Goal: Register for event/course

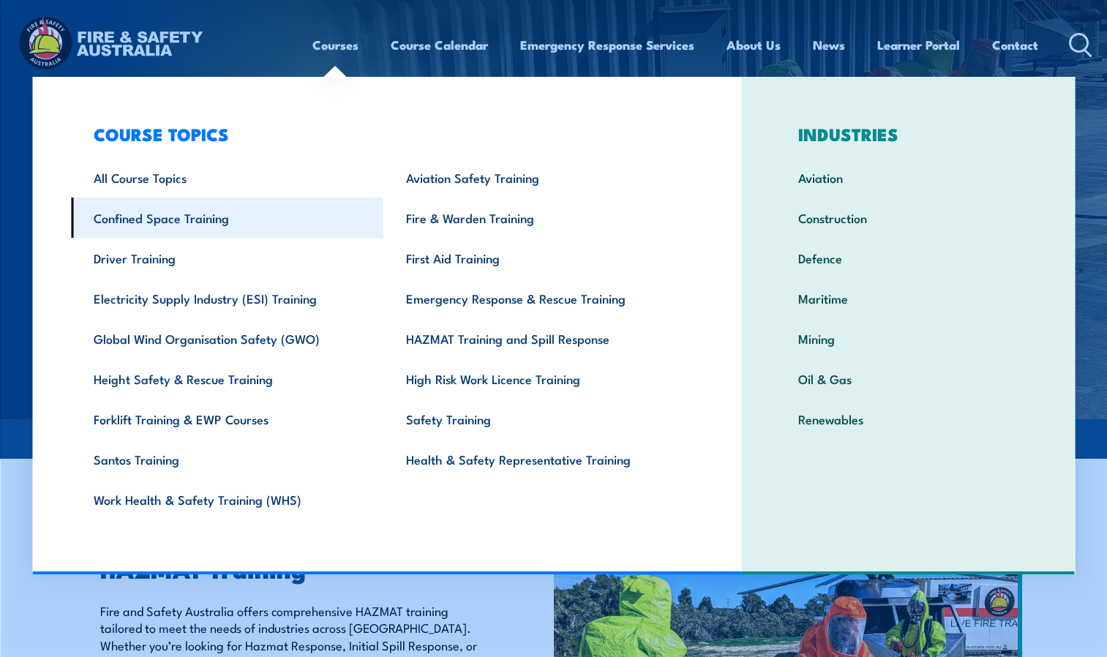
click at [160, 221] on link "Confined Space Training" at bounding box center [227, 218] width 312 height 40
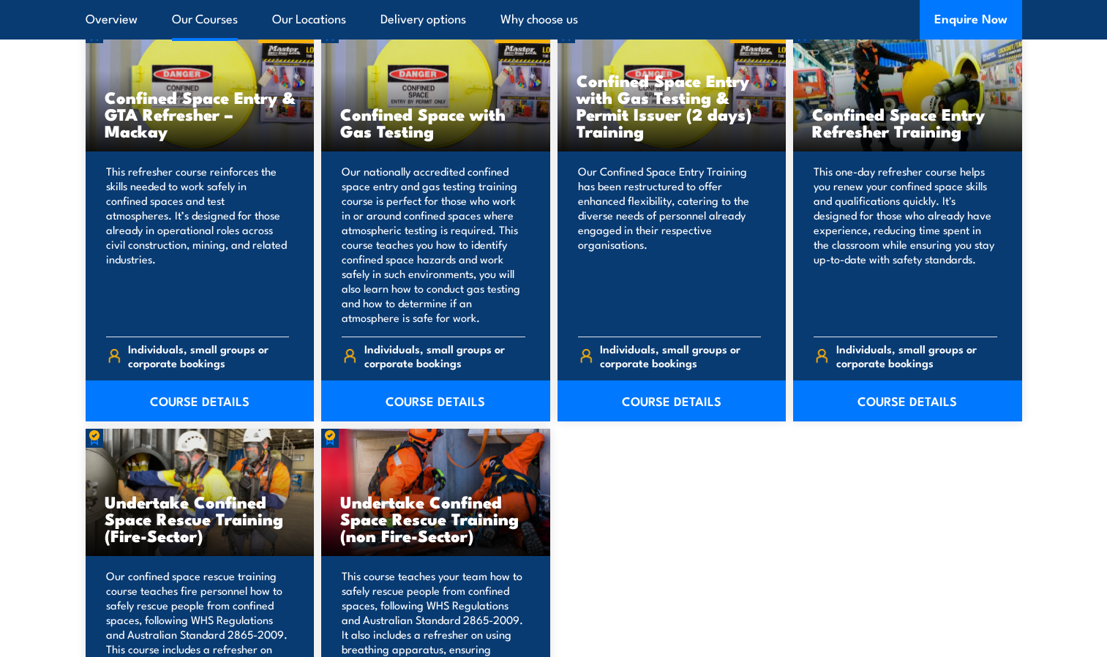
scroll to position [1244, 0]
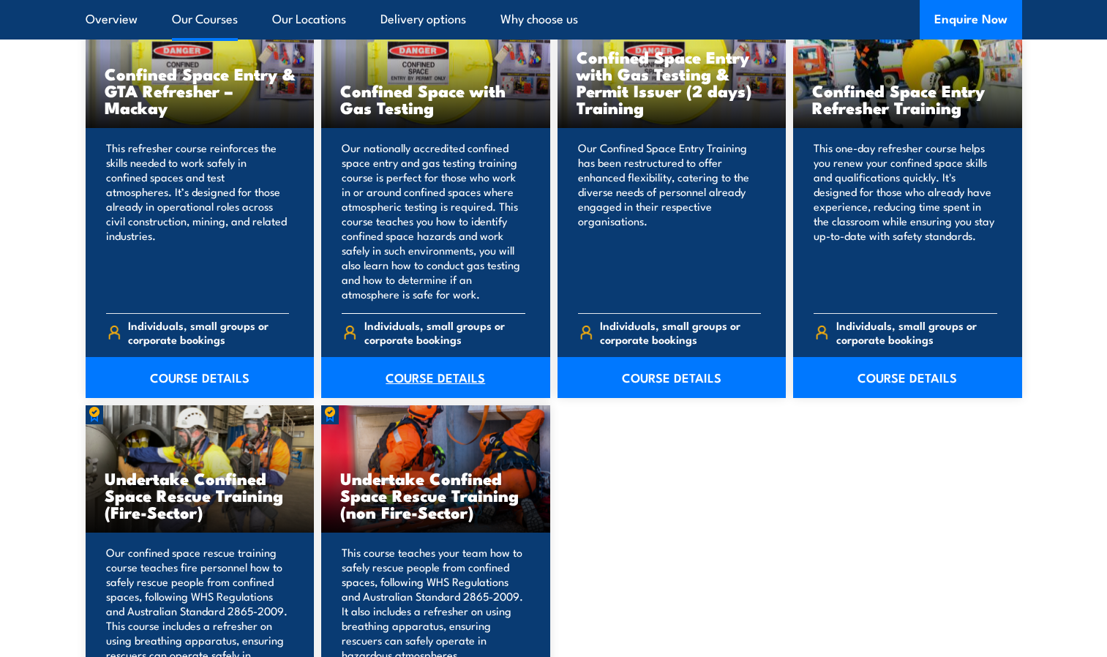
click at [424, 380] on link "COURSE DETAILS" at bounding box center [435, 377] width 229 height 41
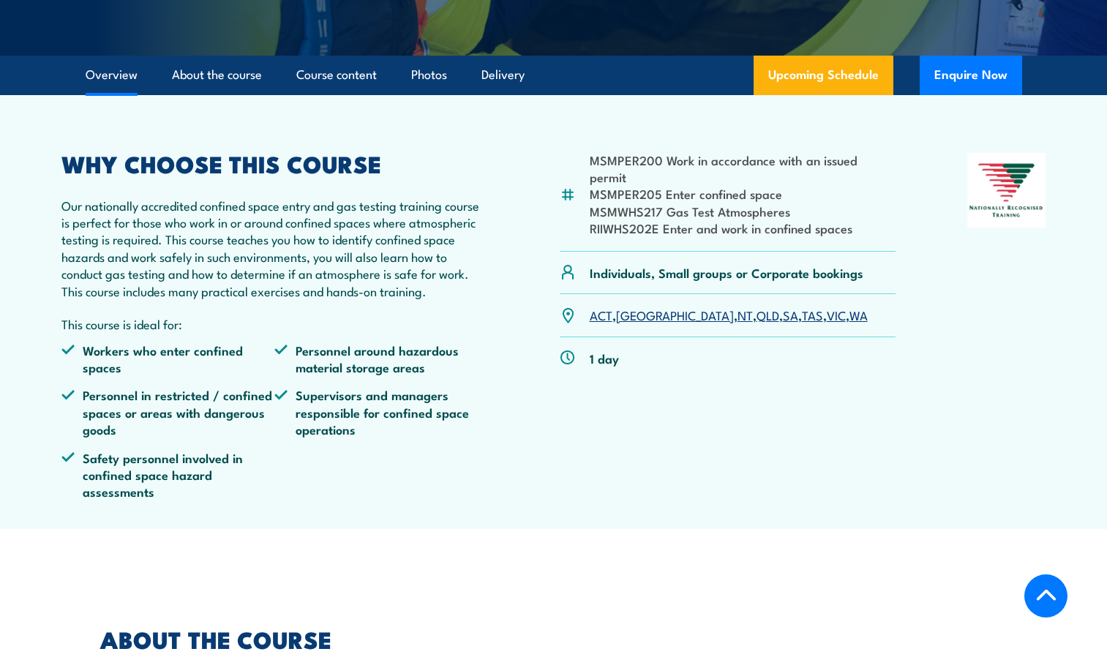
scroll to position [439, 0]
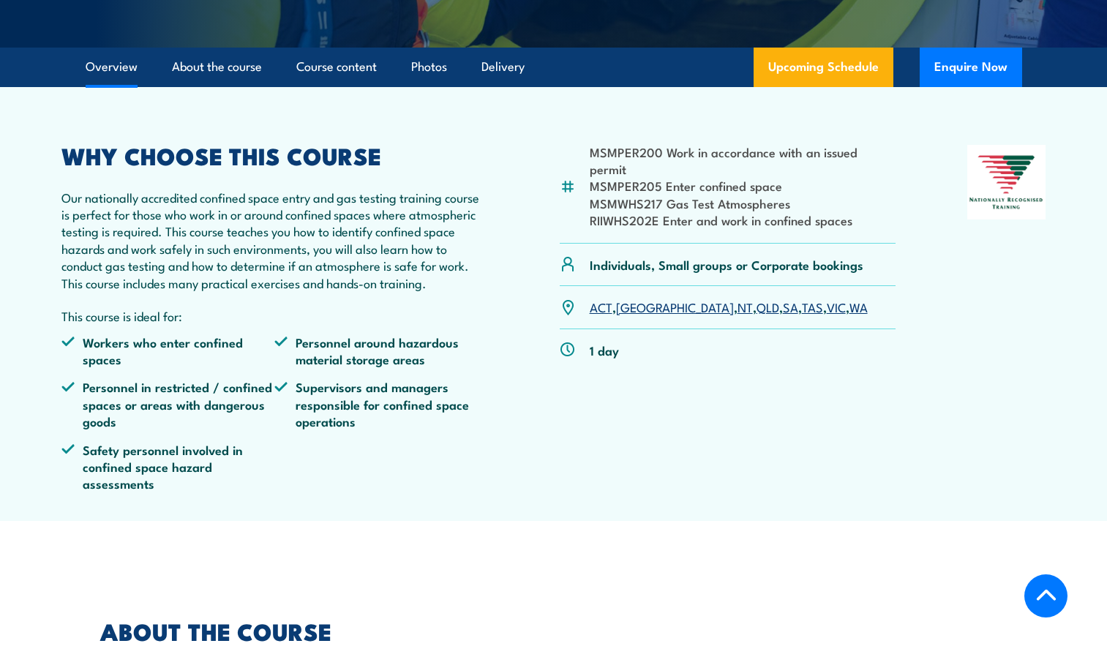
click at [783, 315] on link "SA" at bounding box center [790, 307] width 15 height 18
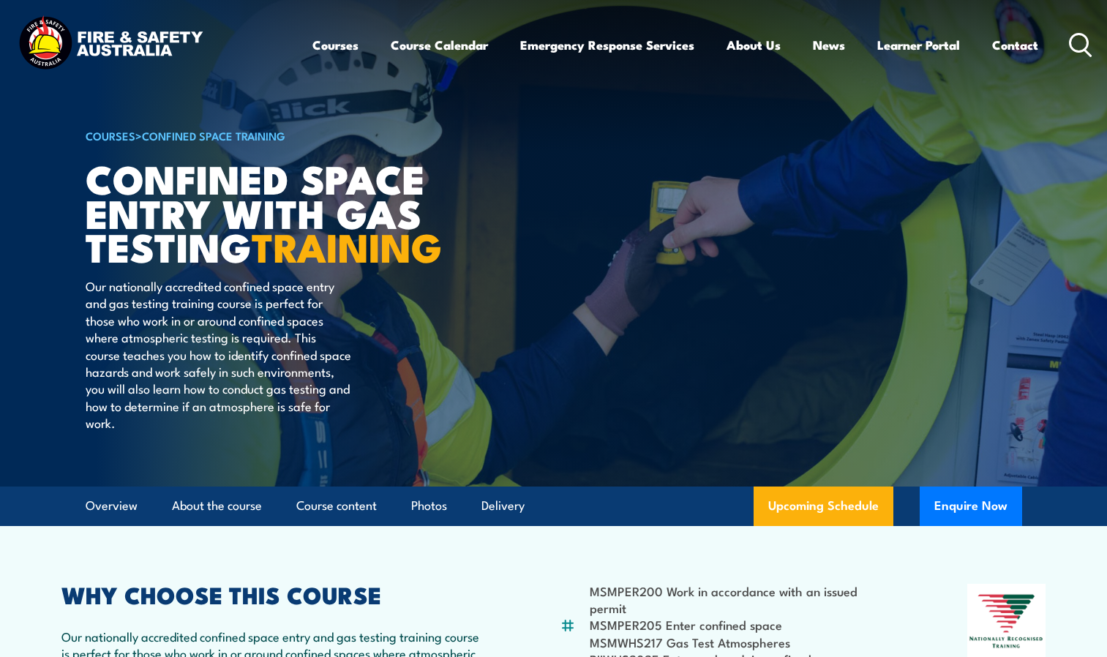
click at [252, 270] on strong "TRAINING" at bounding box center [347, 245] width 190 height 61
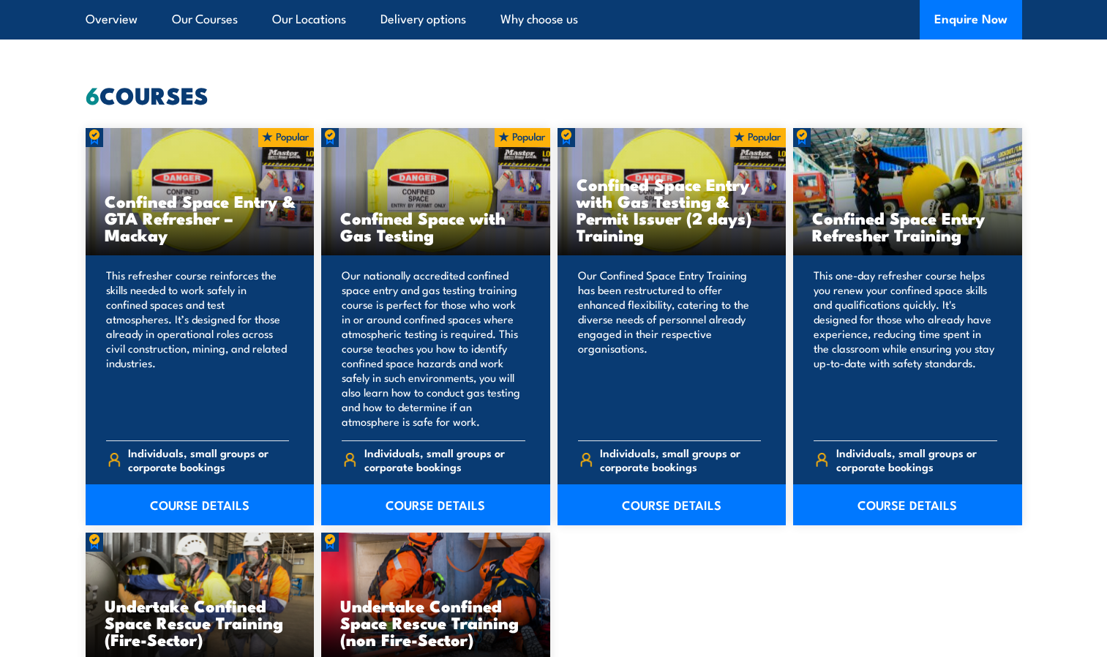
scroll to position [951, 0]
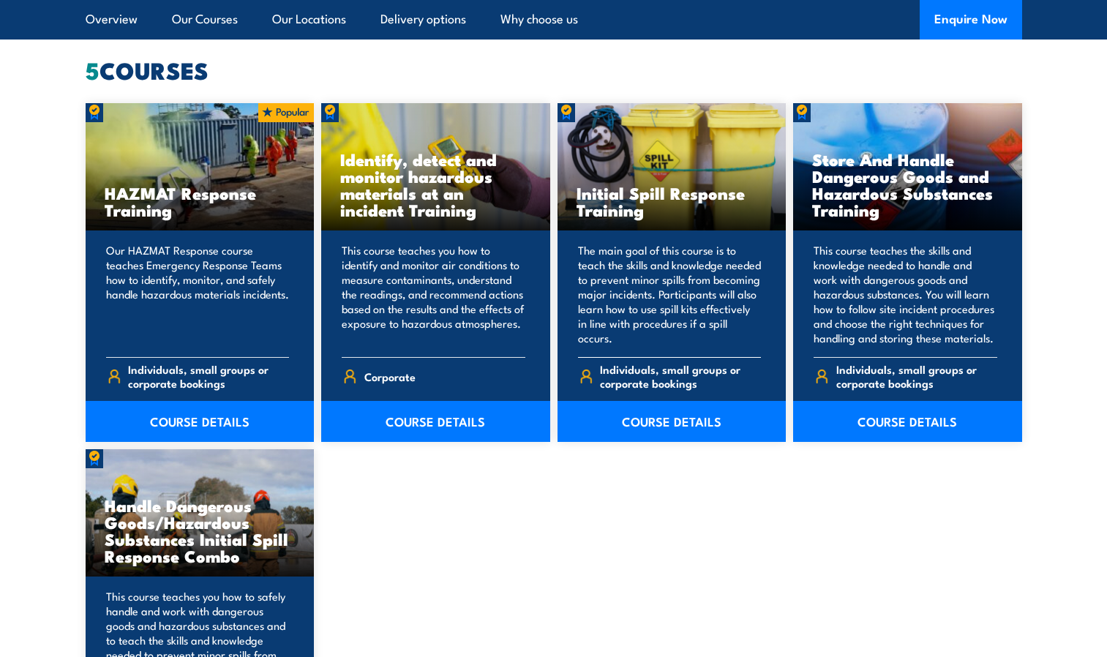
scroll to position [1244, 0]
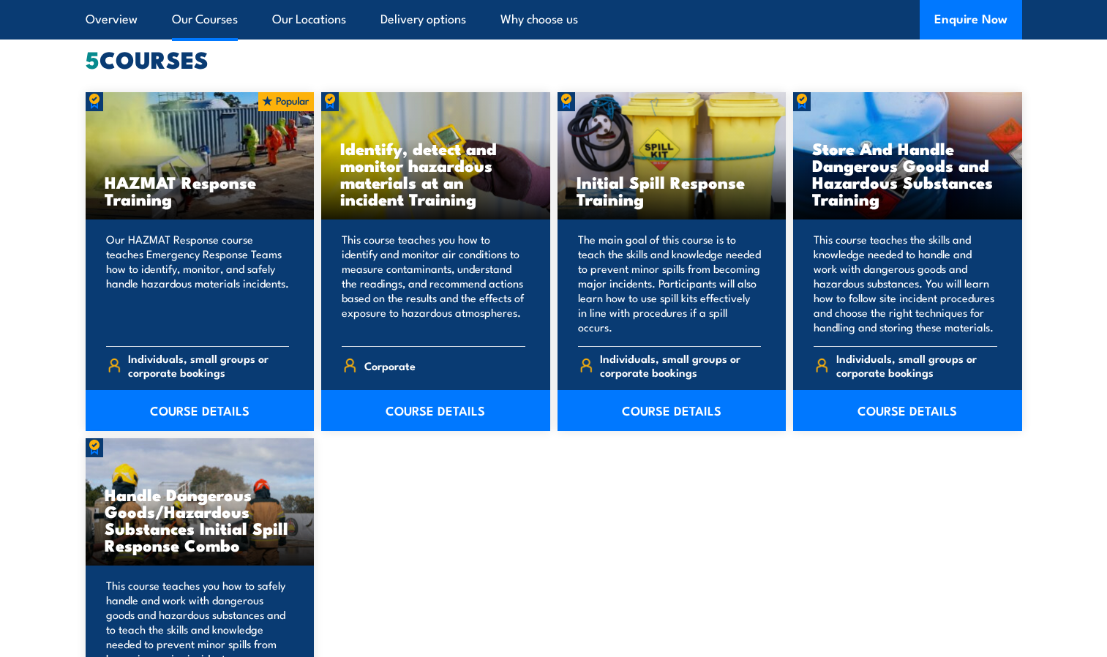
click at [195, 17] on link "Our Courses" at bounding box center [205, 19] width 66 height 39
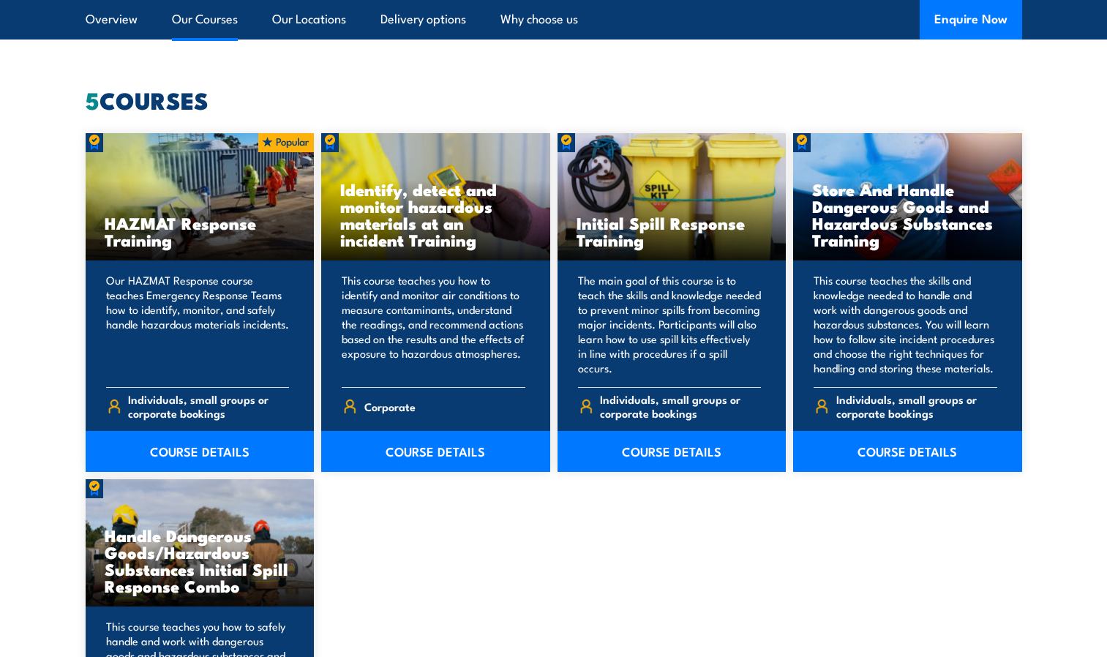
scroll to position [1201, 0]
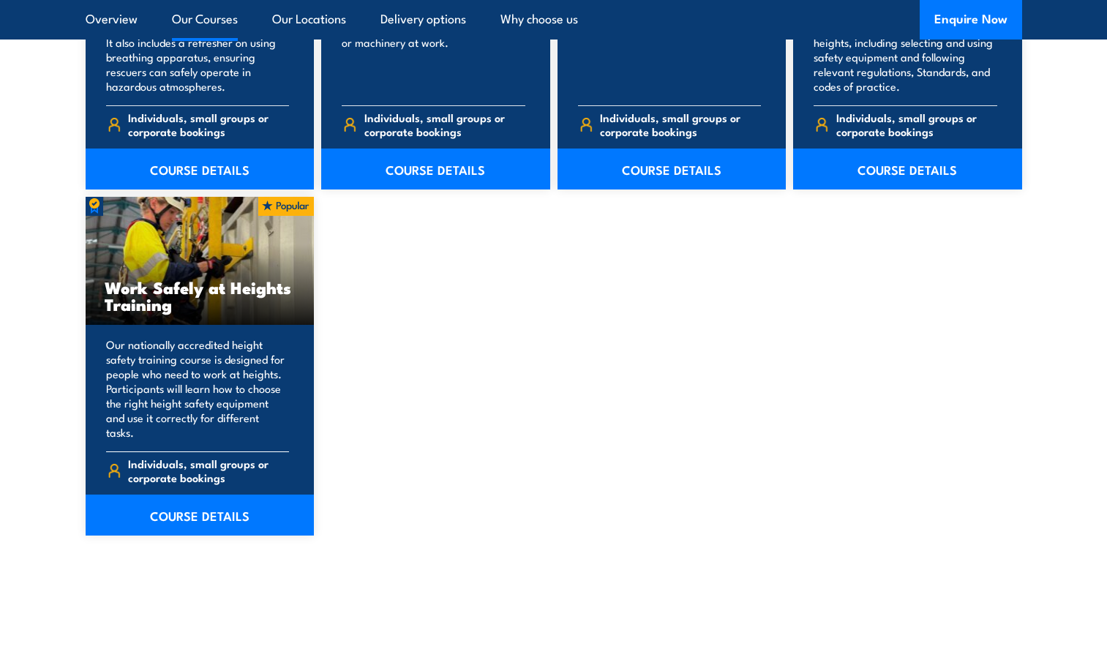
scroll to position [1829, 0]
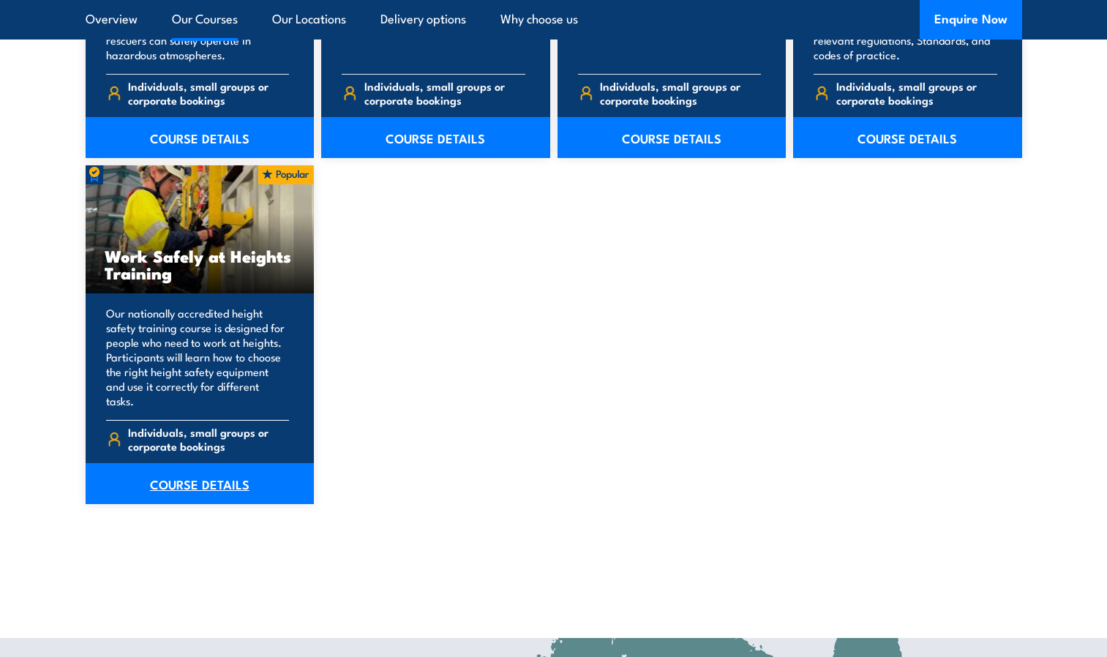
click at [193, 473] on link "COURSE DETAILS" at bounding box center [200, 483] width 229 height 41
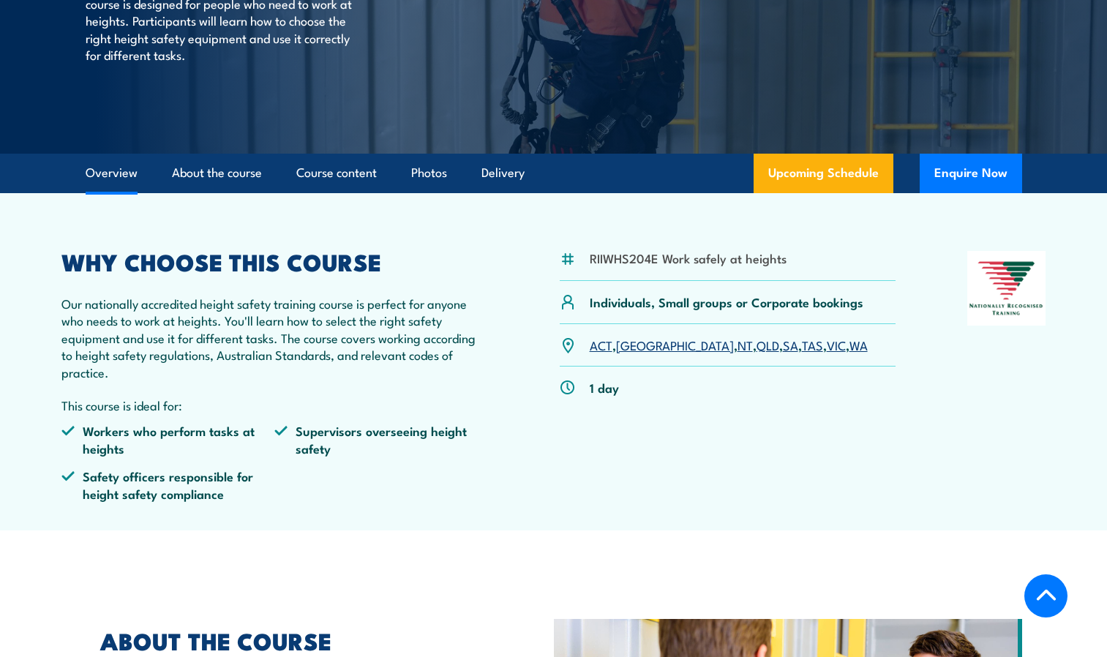
scroll to position [293, 0]
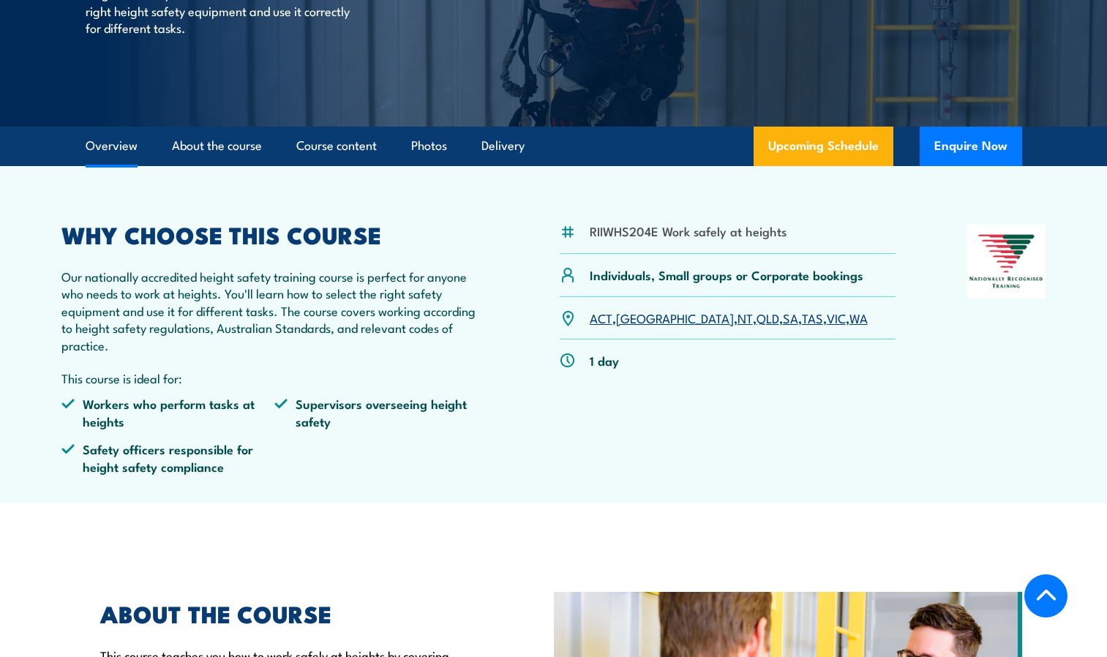
click at [783, 322] on link "SA" at bounding box center [790, 318] width 15 height 18
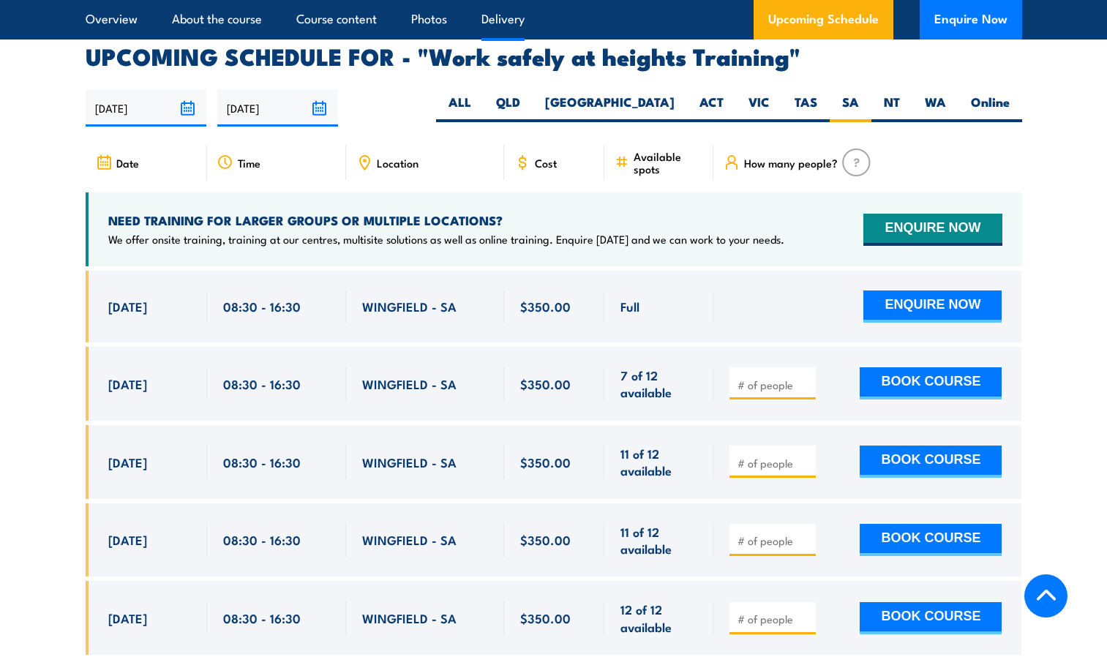
scroll to position [2328, 0]
